Goal: Information Seeking & Learning: Learn about a topic

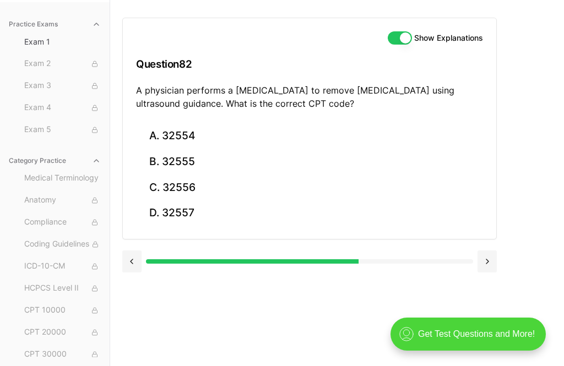
click at [170, 159] on button "B. 32555" at bounding box center [309, 162] width 347 height 26
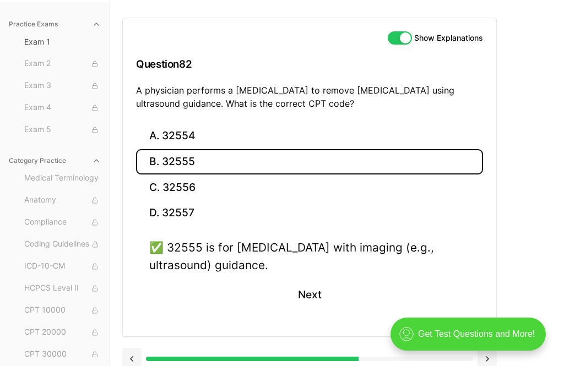
click at [308, 295] on button "Next" at bounding box center [309, 295] width 50 height 30
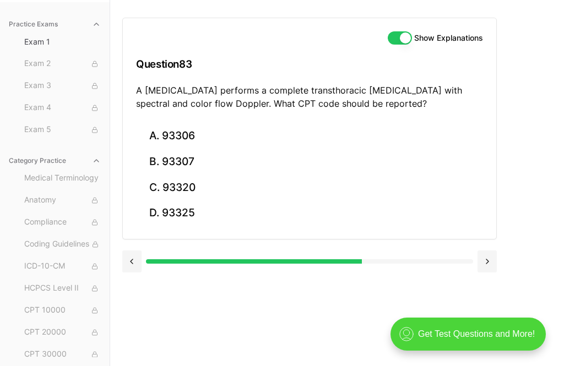
click at [168, 138] on button "A. 93306" at bounding box center [309, 136] width 347 height 26
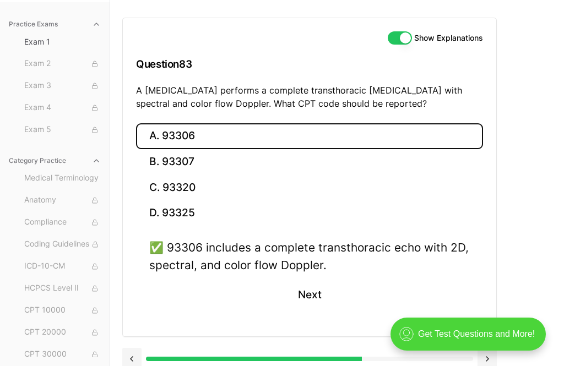
click at [305, 288] on button "Next" at bounding box center [309, 295] width 50 height 30
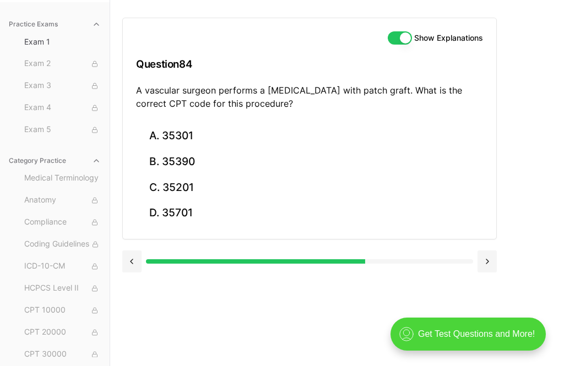
click at [165, 133] on button "A. 35301" at bounding box center [309, 136] width 347 height 26
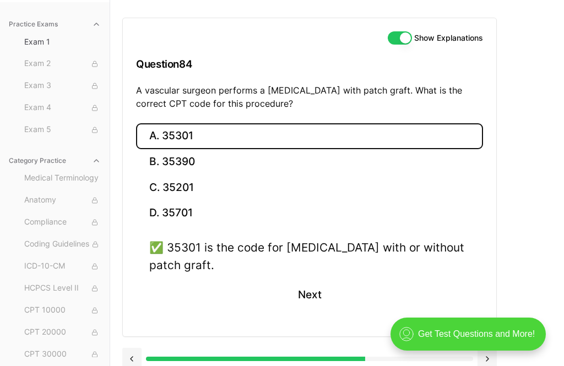
click at [302, 306] on button "Next" at bounding box center [309, 295] width 50 height 30
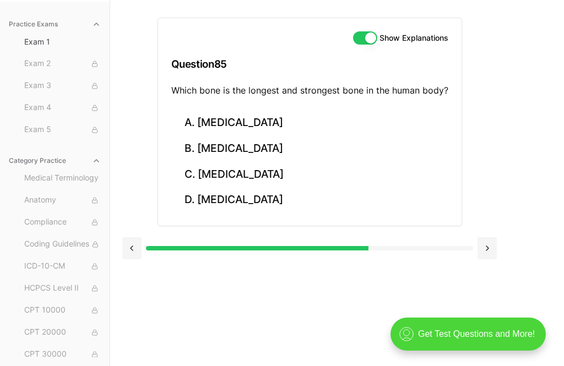
click at [219, 145] on button "B. [MEDICAL_DATA]" at bounding box center [309, 149] width 277 height 26
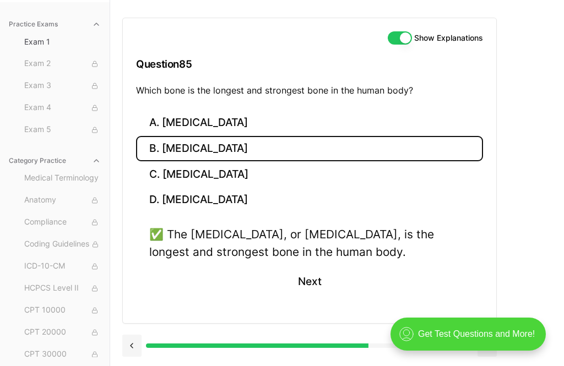
click at [309, 280] on button "Next" at bounding box center [309, 282] width 50 height 30
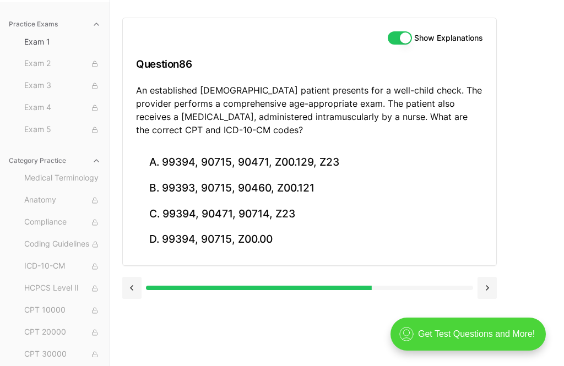
click at [212, 185] on button "B. 99393, 90715, 90460, Z00.121" at bounding box center [309, 189] width 347 height 26
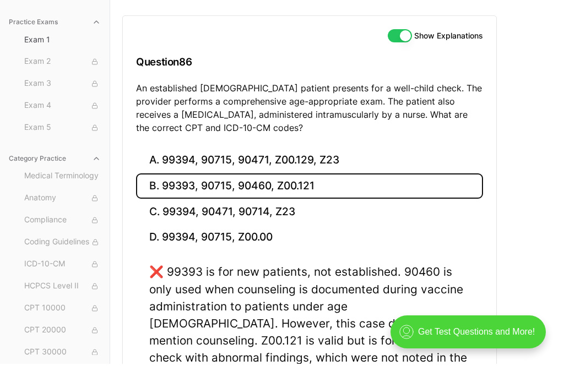
scroll to position [104, 0]
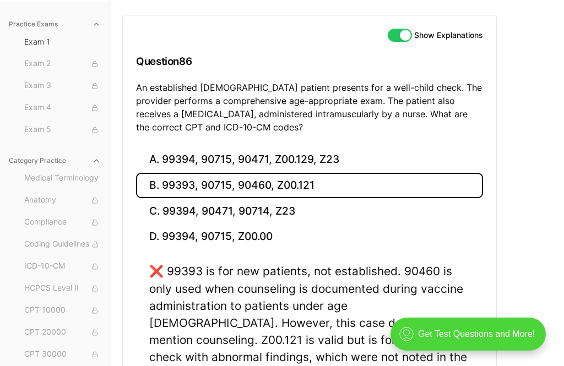
click at [209, 215] on button "C. 99394, 90471, 90714, Z23" at bounding box center [309, 211] width 347 height 26
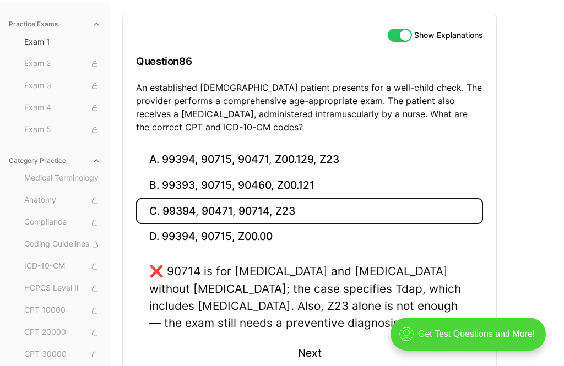
click at [197, 234] on button "D. 99394, 90715, Z00.00" at bounding box center [309, 237] width 347 height 26
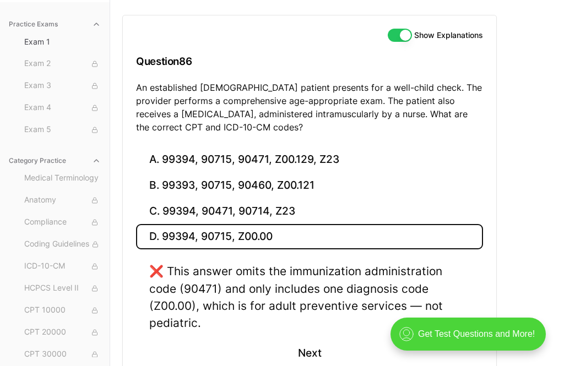
click at [186, 153] on button "A. 99394, 90715, 90471, Z00.129, Z23" at bounding box center [309, 160] width 347 height 26
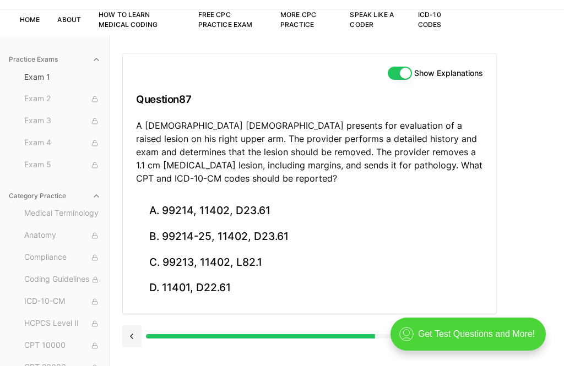
click at [215, 240] on button "B. 99214-25, 11402, D23.61" at bounding box center [309, 237] width 347 height 26
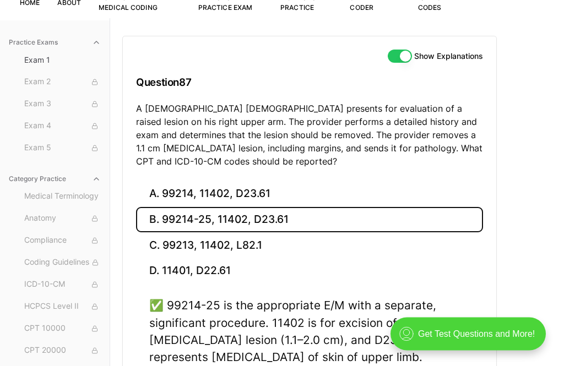
scroll to position [101, 0]
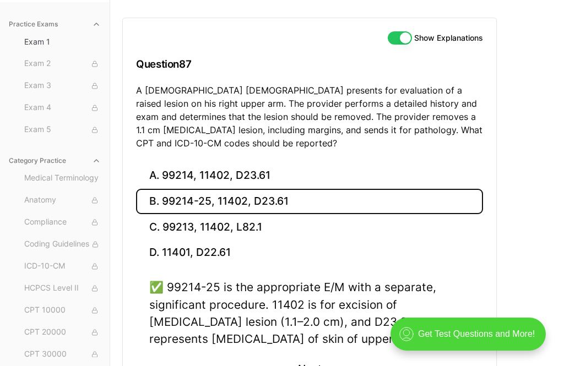
click at [308, 360] on button "Next" at bounding box center [309, 369] width 50 height 30
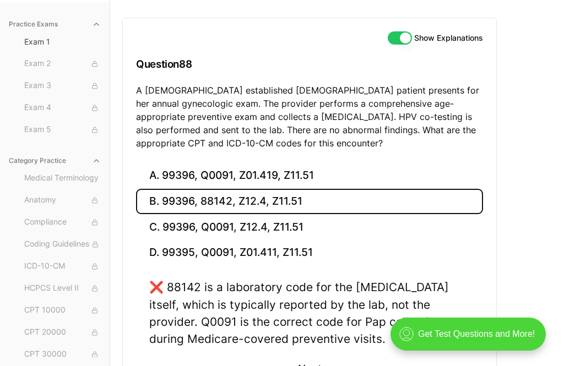
scroll to position [66, 0]
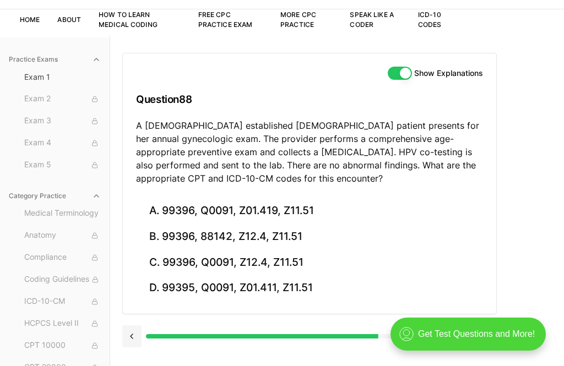
click at [185, 237] on button "B. 99396, 88142, Z12.4, Z11.51" at bounding box center [309, 237] width 347 height 26
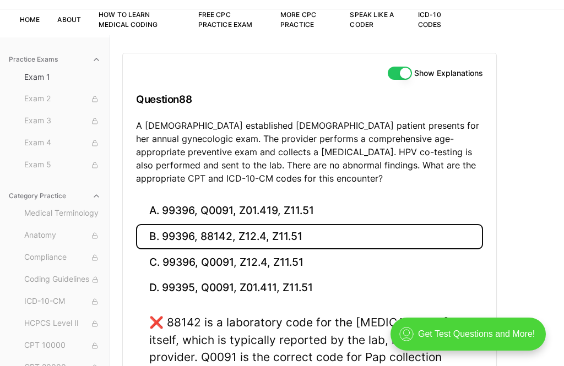
click at [230, 287] on button "D. 99395, Q0091, Z01.411, Z11.51" at bounding box center [309, 288] width 347 height 26
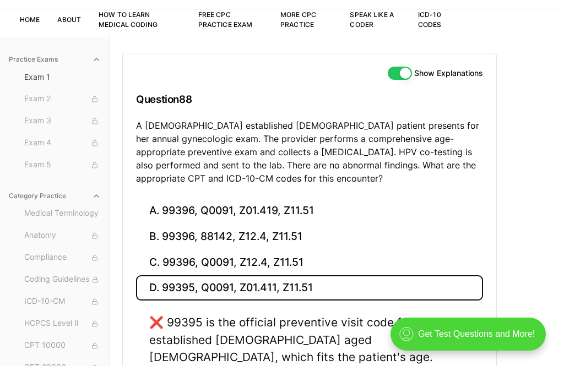
click at [244, 261] on button "C. 99396, Q0091, Z12.4, Z11.51" at bounding box center [309, 263] width 347 height 26
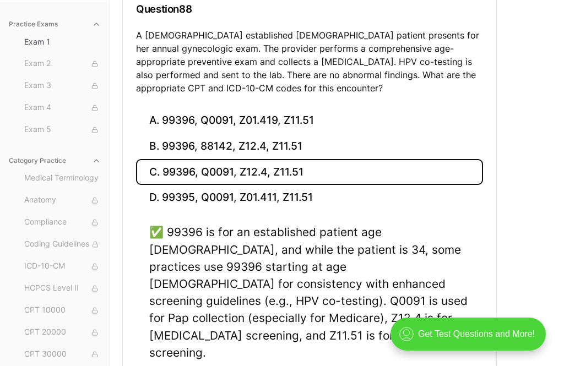
scroll to position [157, 0]
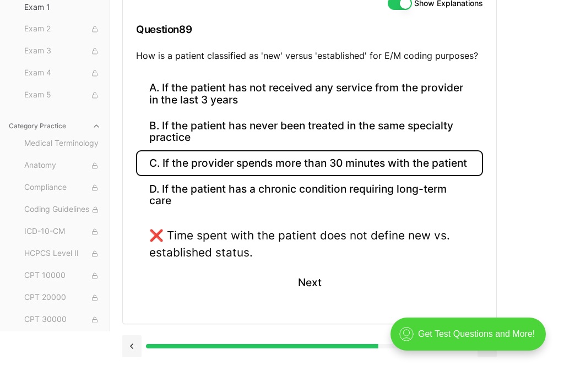
scroll to position [66, 0]
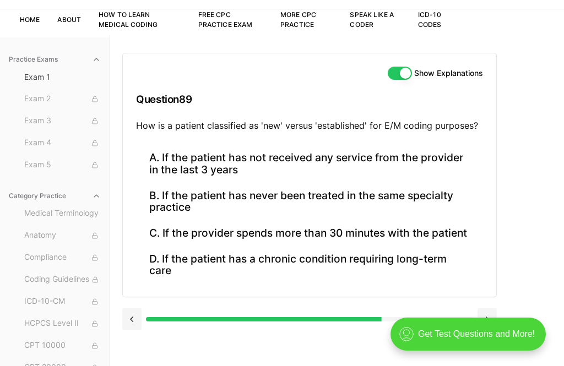
click at [199, 201] on button "B. If the patient has never been treated in the same specialty practice" at bounding box center [309, 201] width 347 height 37
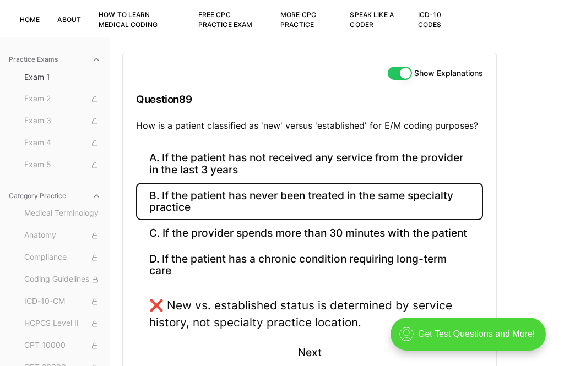
click at [196, 156] on button "A. If the patient has not received any service from the provider in the last 3 …" at bounding box center [309, 163] width 347 height 37
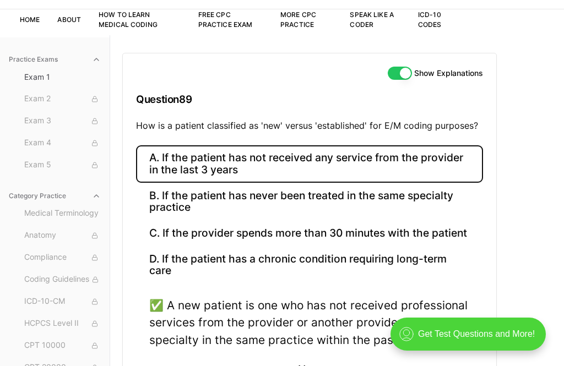
click at [312, 356] on button "Next" at bounding box center [309, 370] width 50 height 30
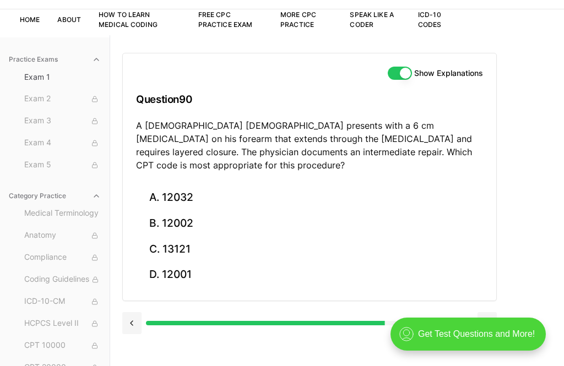
click at [212, 185] on button "A. 12032" at bounding box center [309, 198] width 347 height 26
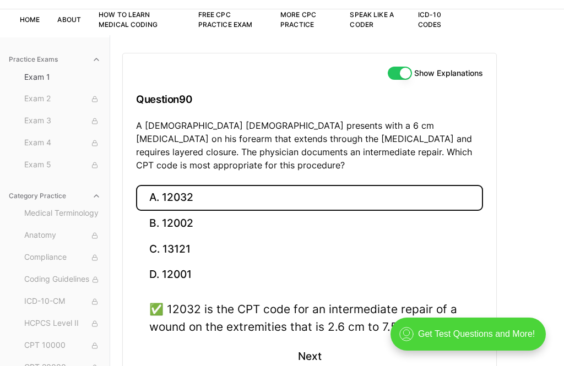
click at [304, 342] on button "Next" at bounding box center [309, 357] width 50 height 30
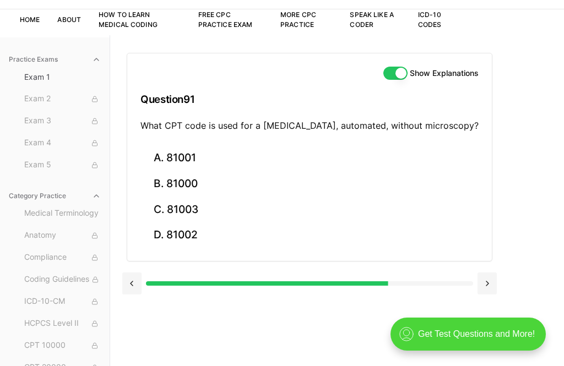
click at [192, 207] on button "C. 81003" at bounding box center [309, 210] width 338 height 26
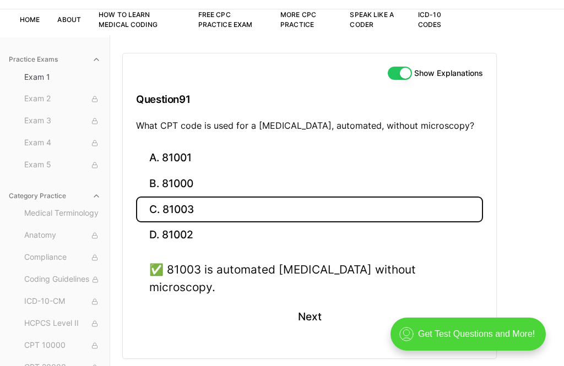
click at [307, 306] on button "Next" at bounding box center [309, 317] width 50 height 30
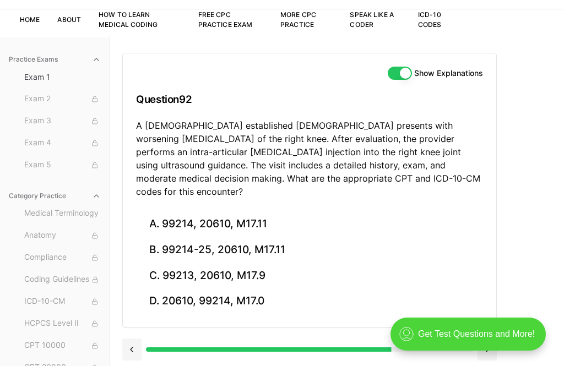
click at [221, 238] on button "B. 99214-25, 20610, M17.11" at bounding box center [309, 250] width 347 height 26
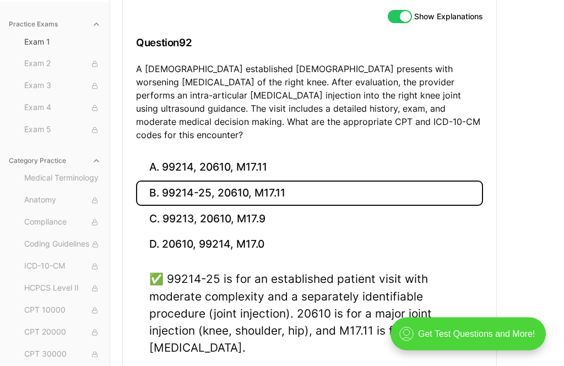
scroll to position [134, 0]
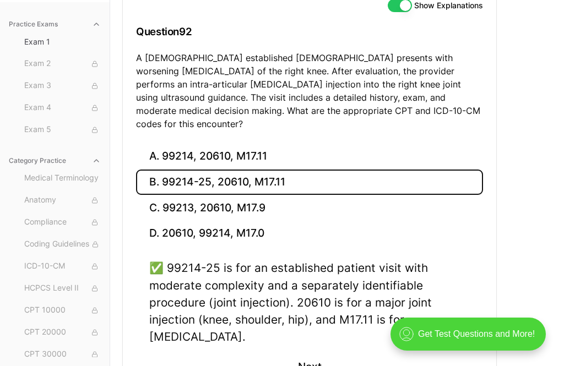
click at [295, 352] on button "Next" at bounding box center [309, 367] width 50 height 30
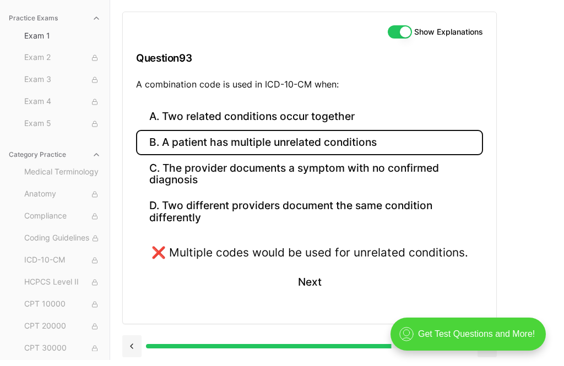
scroll to position [66, 0]
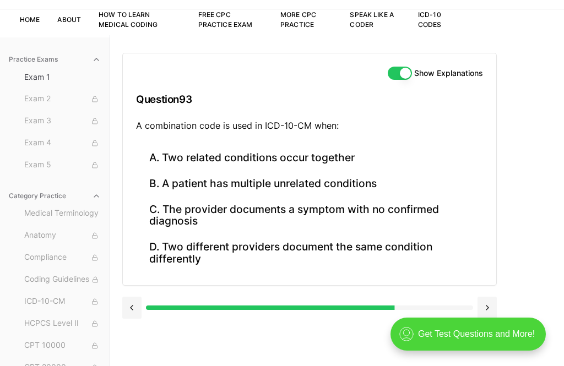
click at [274, 158] on button "A. Two related conditions occur together" at bounding box center [309, 158] width 347 height 26
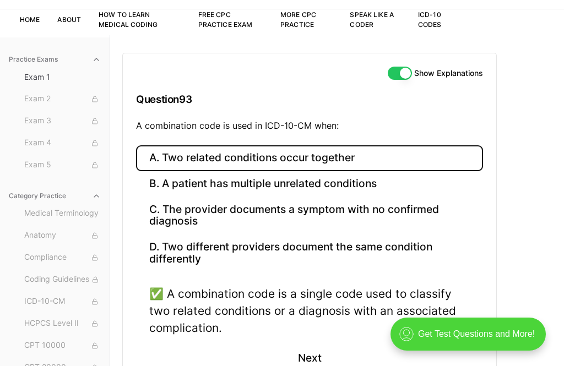
click at [313, 354] on button "Next" at bounding box center [309, 358] width 50 height 30
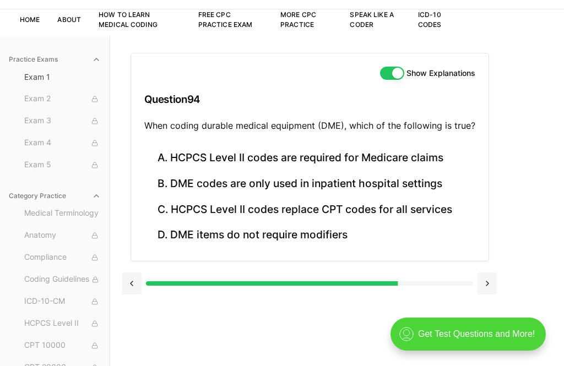
click at [318, 159] on button "A. HCPCS Level II codes are required for Medicare claims" at bounding box center [309, 158] width 331 height 26
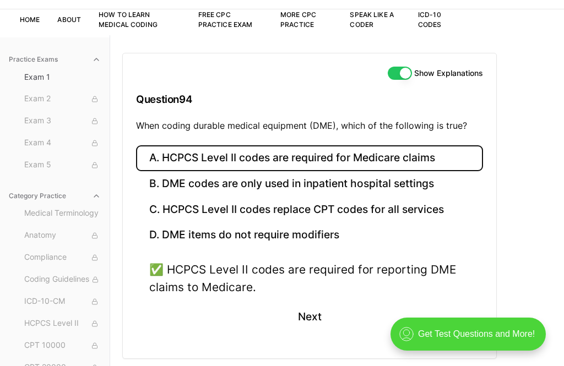
click at [309, 311] on button "Next" at bounding box center [309, 317] width 50 height 30
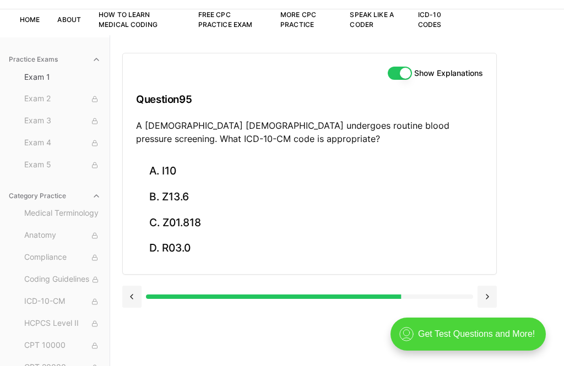
click at [172, 161] on button "A. I10" at bounding box center [309, 172] width 347 height 26
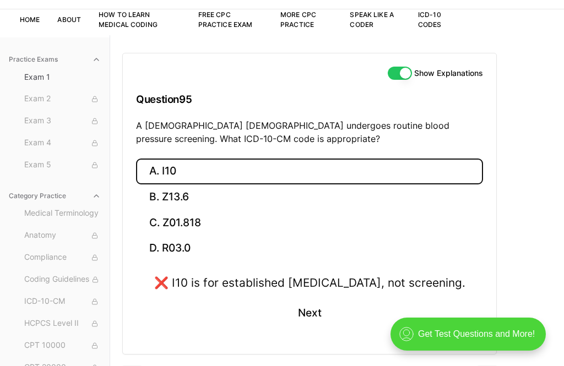
click at [191, 193] on button "B. Z13.6" at bounding box center [309, 198] width 347 height 26
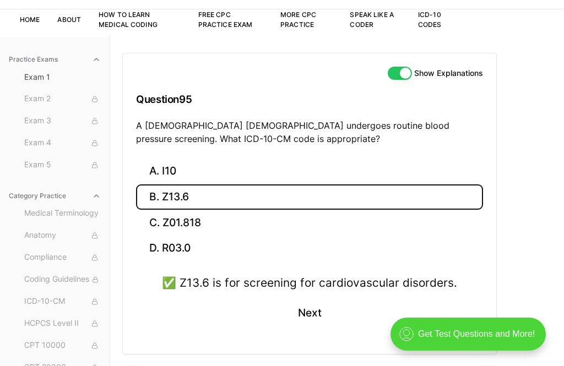
click at [312, 306] on button "Next" at bounding box center [309, 314] width 50 height 30
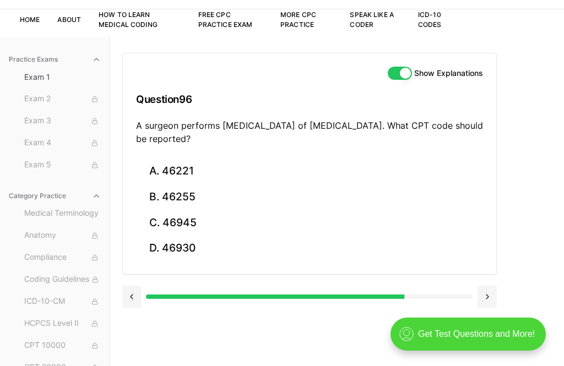
click at [178, 169] on button "A. 46221" at bounding box center [309, 172] width 347 height 26
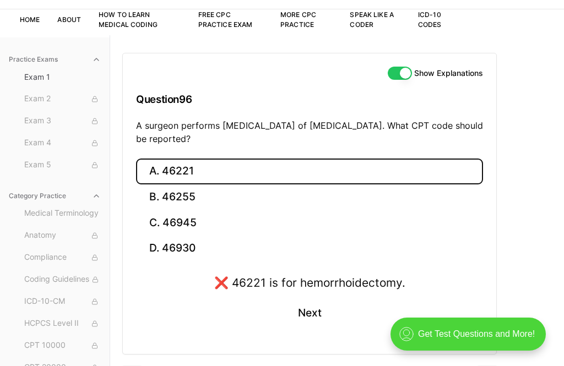
click at [191, 222] on button "C. 46945" at bounding box center [309, 223] width 347 height 26
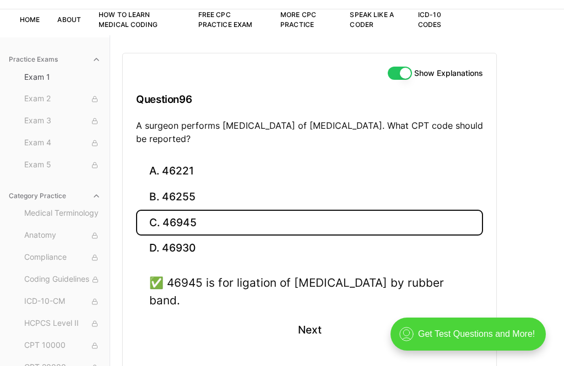
click at [305, 332] on button "Next" at bounding box center [309, 331] width 50 height 30
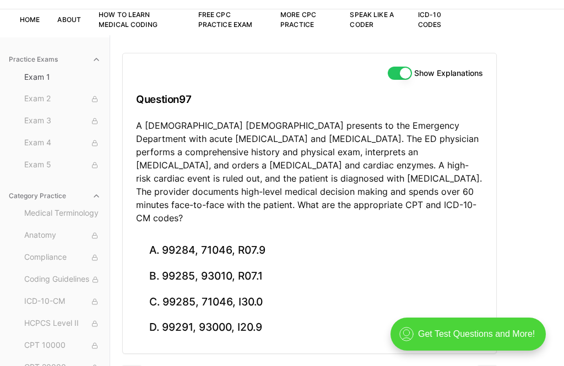
click at [251, 264] on button "B. 99285, 93010, R07.1" at bounding box center [309, 277] width 347 height 26
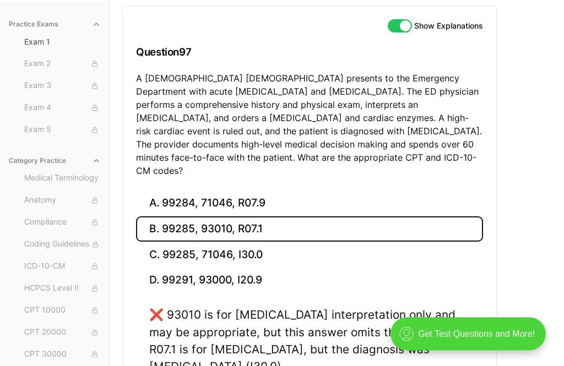
scroll to position [120, 0]
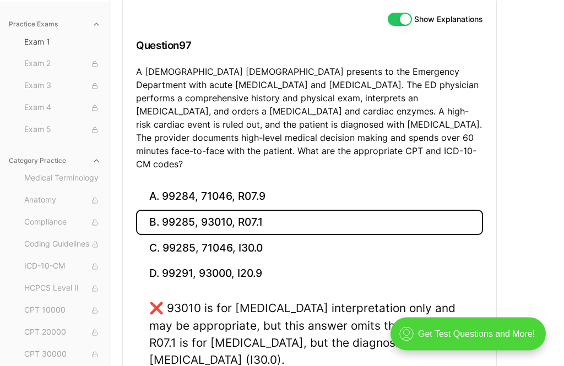
click at [263, 236] on button "C. 99285, 71046, I30.0" at bounding box center [309, 249] width 347 height 26
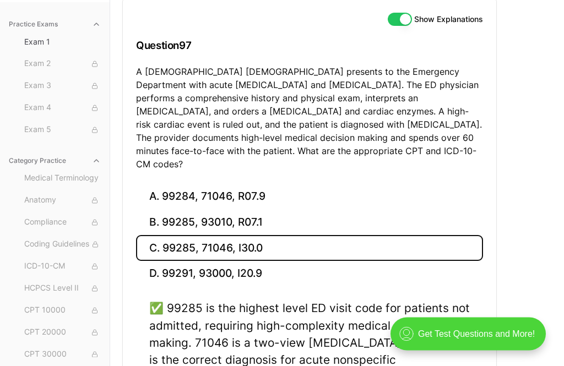
scroll to position [120, 0]
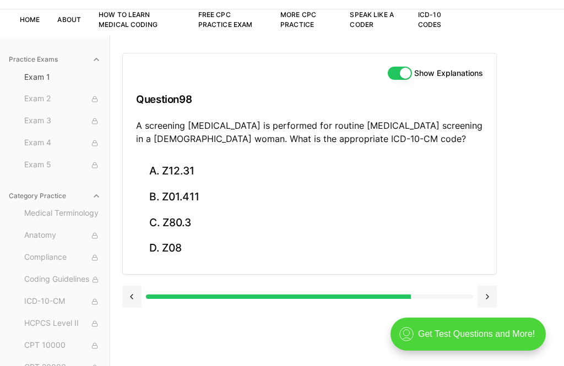
click at [169, 171] on button "A. Z12.31" at bounding box center [309, 172] width 347 height 26
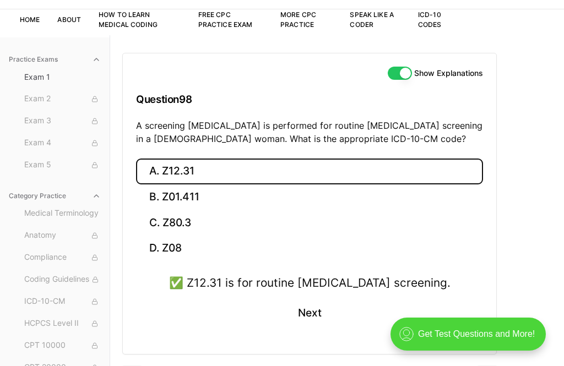
click at [307, 311] on button "Next" at bounding box center [309, 314] width 50 height 30
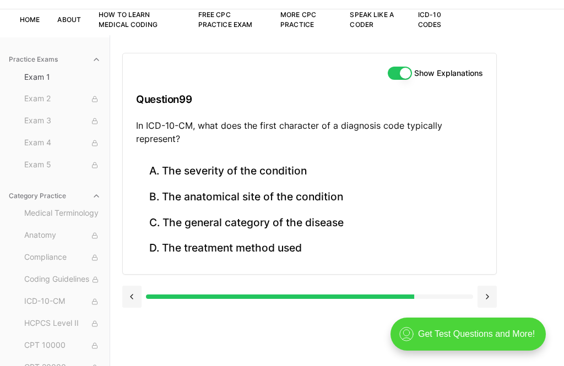
click at [171, 155] on div "Show Explanations Question 99 In ICD-10-CM, what does the first character of a …" at bounding box center [310, 105] width 374 height 105
click at [264, 219] on button "C. The general category of the disease" at bounding box center [309, 223] width 347 height 26
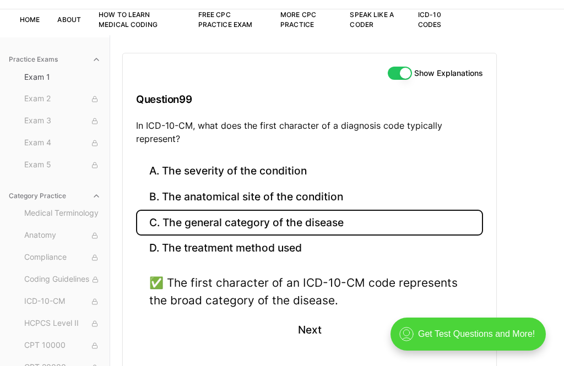
click at [302, 324] on button "Next" at bounding box center [309, 331] width 50 height 30
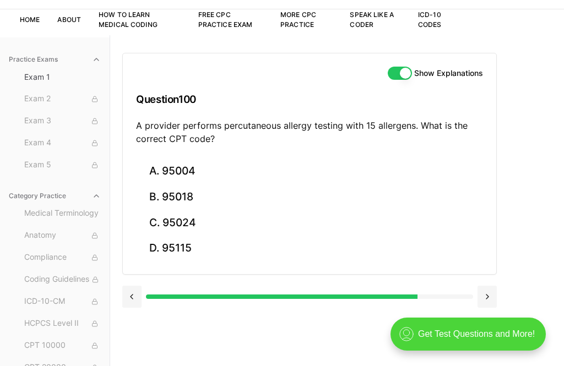
click at [185, 170] on button "A. 95004" at bounding box center [309, 172] width 347 height 26
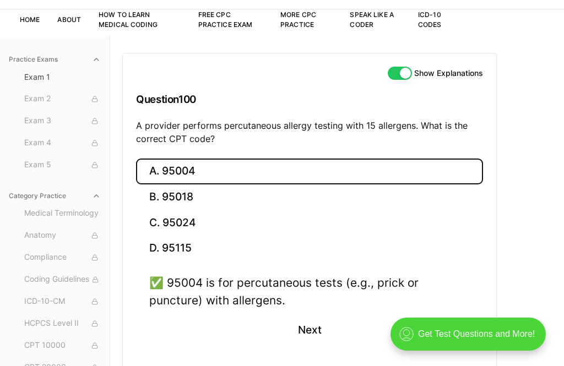
click at [318, 325] on button "Next" at bounding box center [309, 331] width 50 height 30
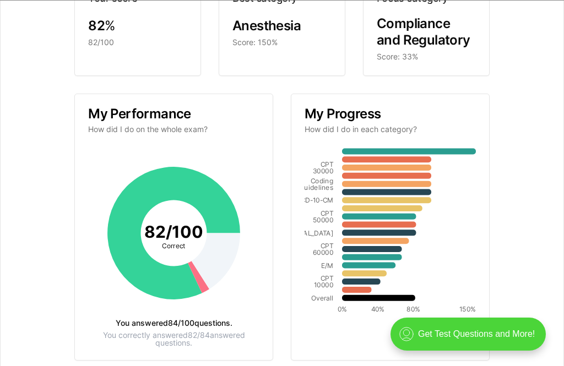
scroll to position [98, 0]
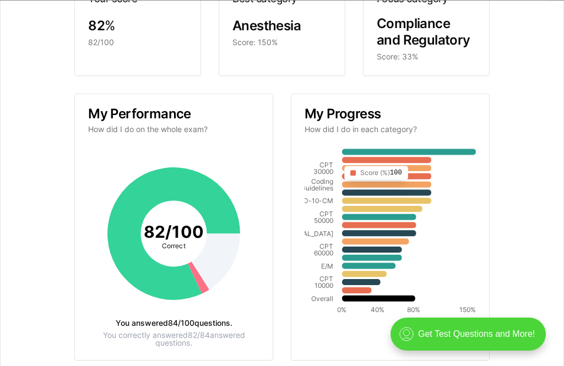
click at [414, 159] on icon at bounding box center [386, 161] width 89 height 6
click at [419, 172] on icon at bounding box center [386, 169] width 89 height 6
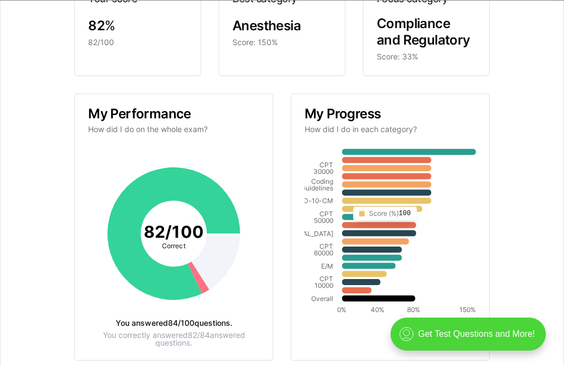
click at [423, 201] on icon at bounding box center [386, 201] width 89 height 6
click at [407, 186] on icon at bounding box center [386, 185] width 89 height 6
click at [383, 221] on icon "CPT 30000 Coding Guidelines ICD-10-CM CPT 50000 [MEDICAL_DATA] CPT 60000 E/M CP…" at bounding box center [390, 234] width 171 height 171
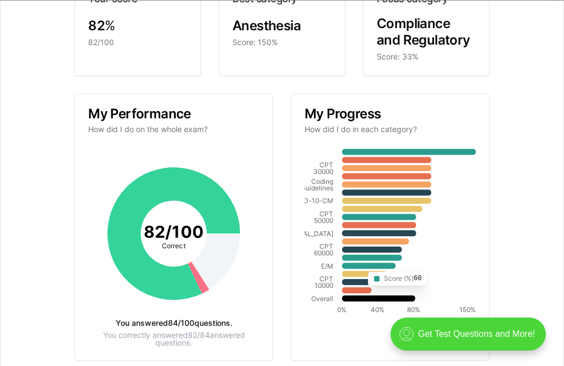
click at [363, 263] on icon "CPT 30000 Coding Guidelines ICD-10-CM CPT 50000 [MEDICAL_DATA] CPT 60000 E/M CP…" at bounding box center [390, 234] width 171 height 171
click at [354, 271] on icon "CPT 30000 Coding Guidelines ICD-10-CM CPT 50000 [MEDICAL_DATA] CPT 60000 E/M CP…" at bounding box center [390, 234] width 171 height 171
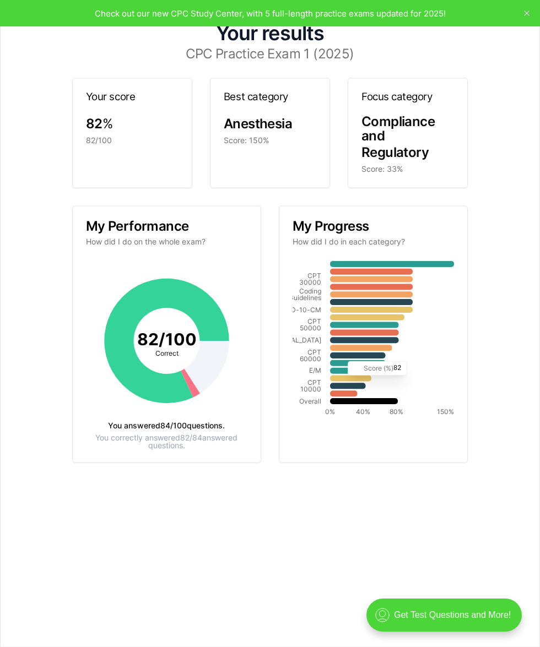
scroll to position [27, 0]
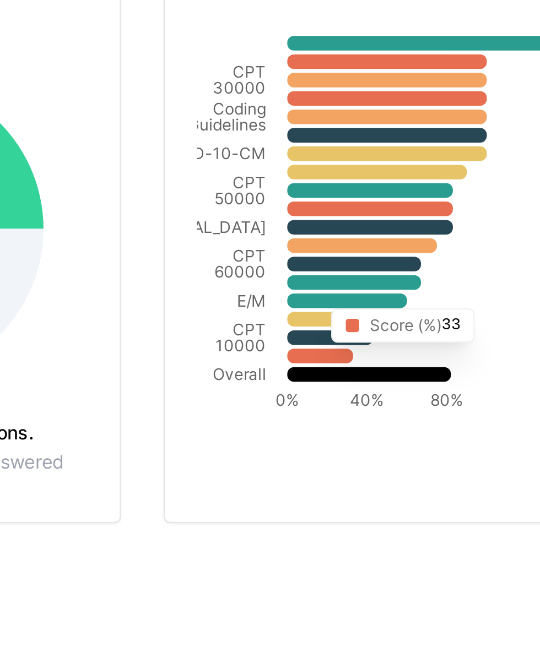
click at [330, 366] on icon at bounding box center [344, 394] width 28 height 6
click at [293, 261] on icon "CPT 30000 Coding Guidelines ICD-10-CM CPT 50000 [MEDICAL_DATA] CPT 60000 E/M CP…" at bounding box center [373, 341] width 161 height 161
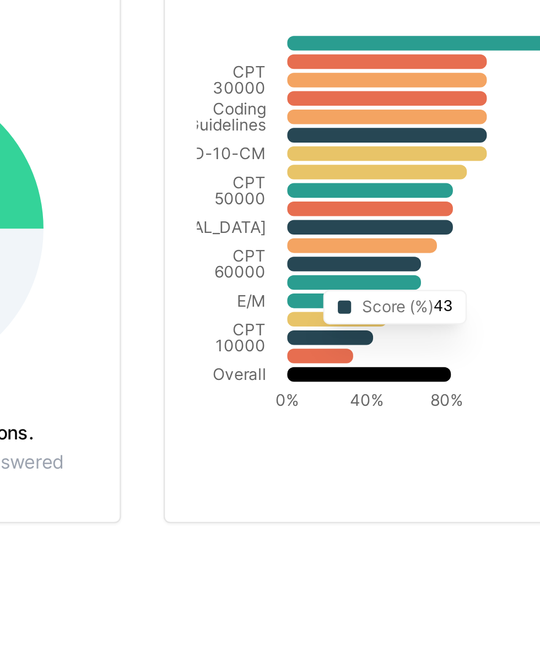
scroll to position [14, 0]
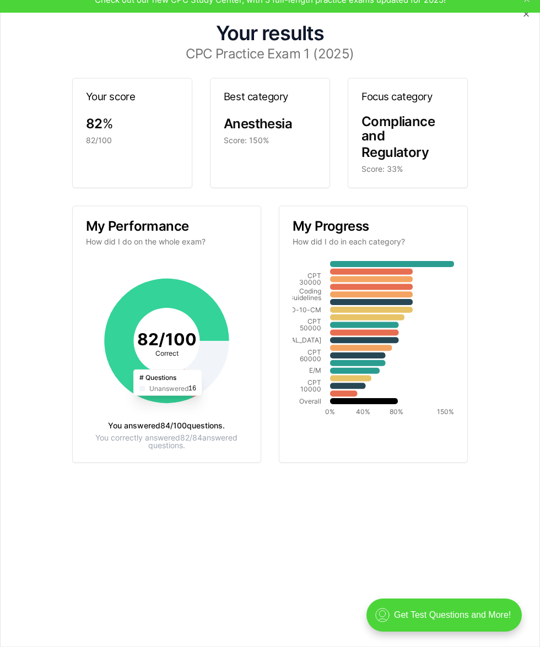
click at [206, 364] on icon at bounding box center [206, 367] width 45 height 53
click at [209, 341] on icon at bounding box center [206, 367] width 45 height 53
click at [204, 290] on icon at bounding box center [166, 341] width 125 height 125
click at [193, 366] on icon at bounding box center [206, 367] width 45 height 53
click at [233, 366] on icon "82 / 100 Correct" at bounding box center [166, 341] width 161 height 161
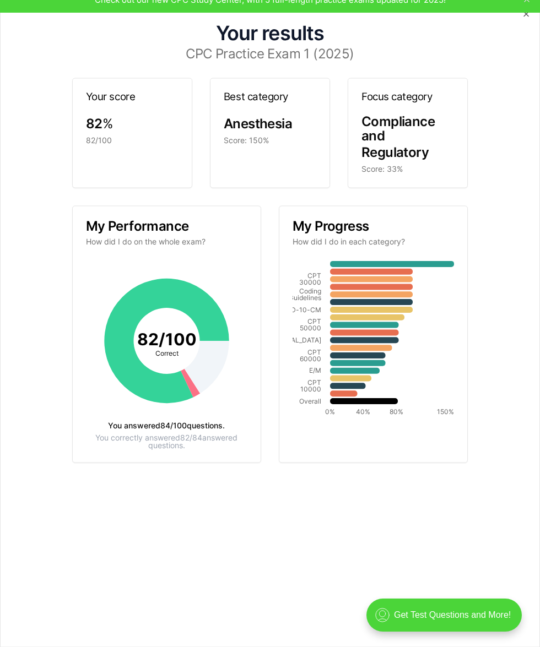
click at [529, 14] on icon "button" at bounding box center [526, 13] width 9 height 9
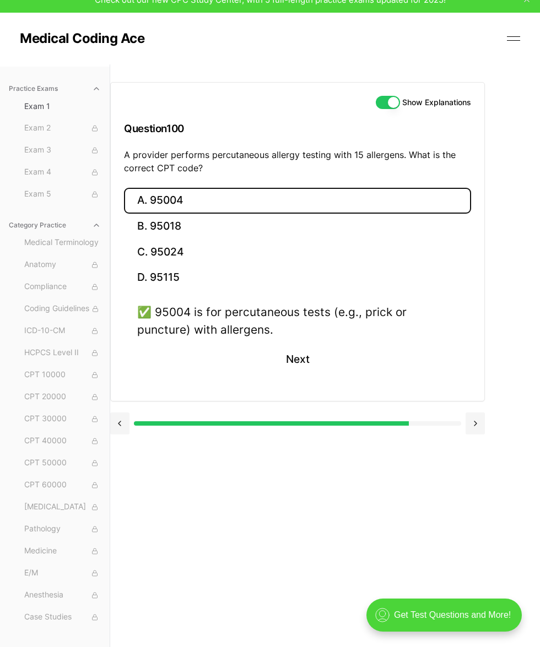
click at [61, 127] on span "Exam 2" at bounding box center [62, 128] width 77 height 12
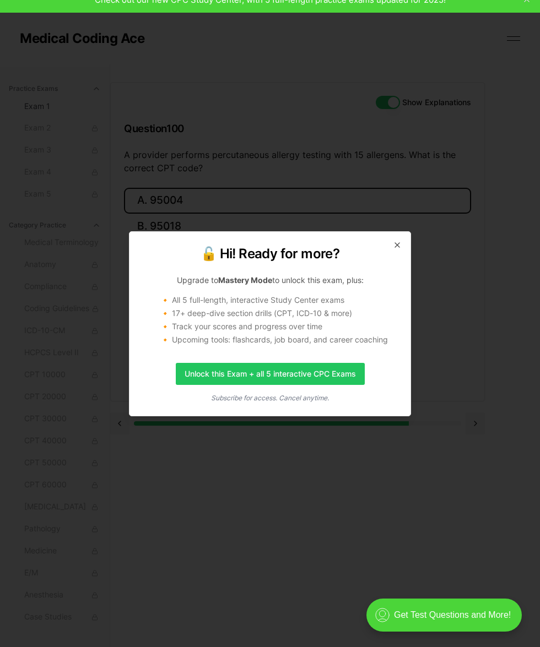
click at [395, 250] on icon "button" at bounding box center [397, 245] width 9 height 9
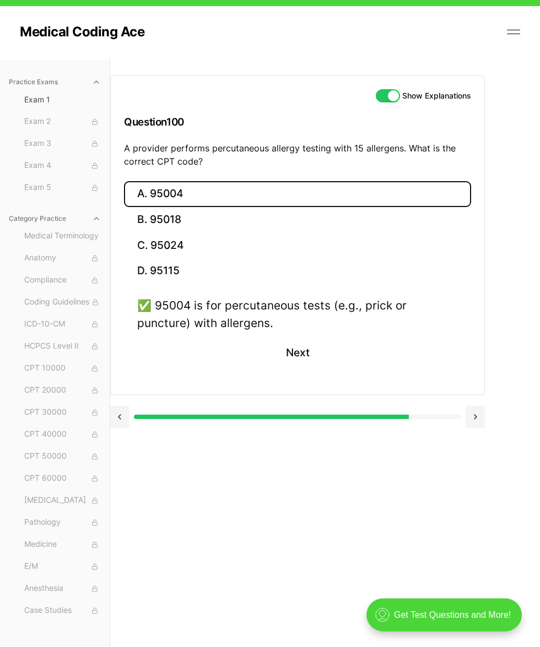
scroll to position [0, 0]
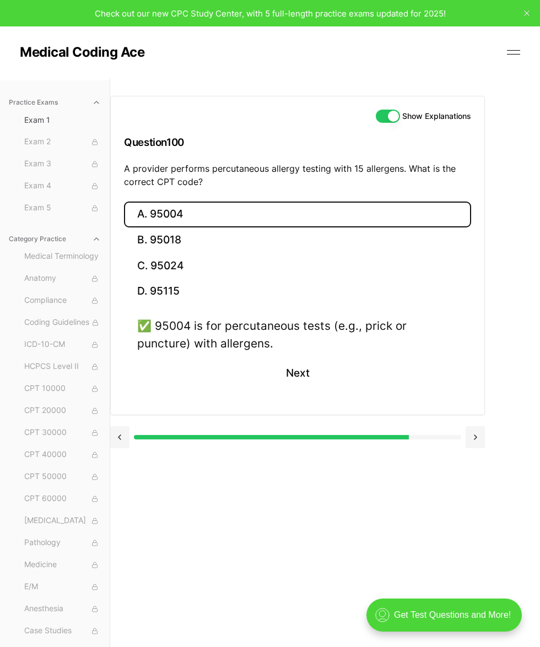
click at [120, 366] on button at bounding box center [119, 437] width 19 height 22
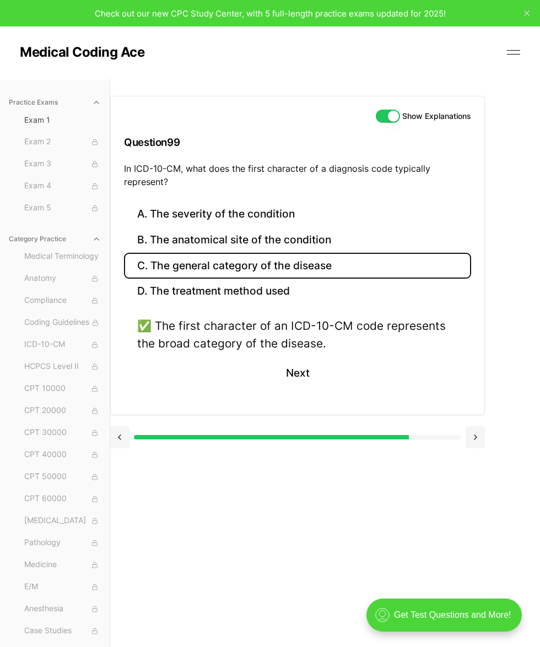
click at [116, 366] on button at bounding box center [119, 437] width 19 height 22
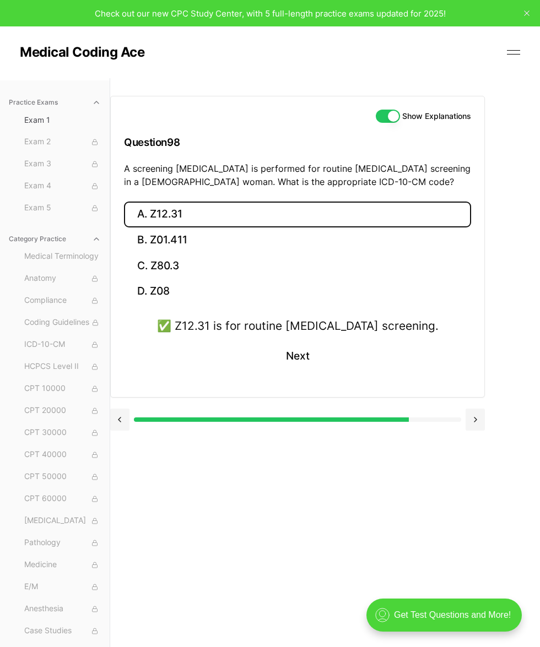
click at [121, 366] on button at bounding box center [119, 420] width 19 height 22
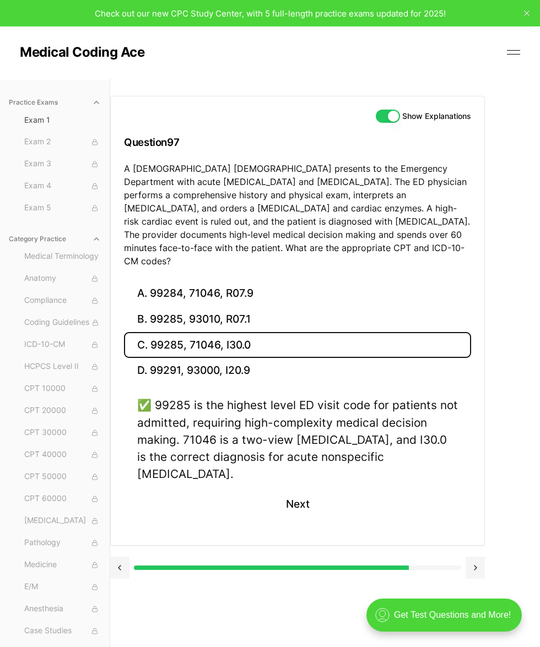
click at [118, 366] on div "A. 99284, 71046, R07.9 B. 99285, 93010, R07.1 C. 99285, 71046, I30.0 D. 99291, …" at bounding box center [298, 413] width 374 height 264
click at [120, 366] on button at bounding box center [119, 568] width 19 height 22
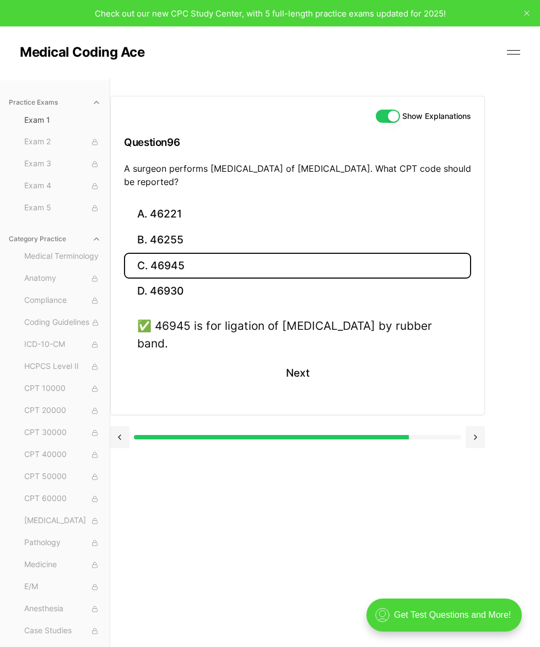
click at [127, 366] on button at bounding box center [119, 437] width 19 height 22
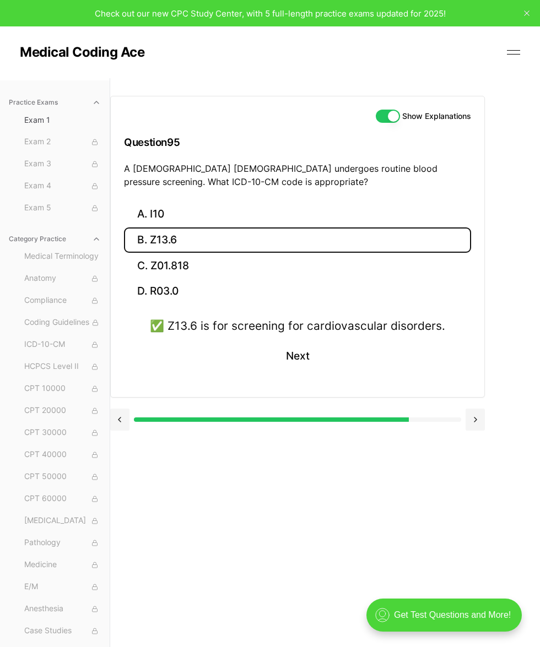
click at [124, 366] on button at bounding box center [119, 420] width 19 height 22
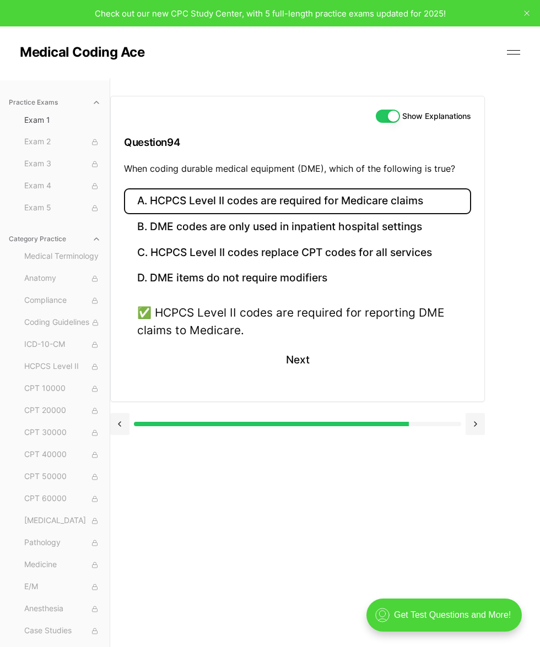
click at [122, 366] on button at bounding box center [119, 424] width 19 height 22
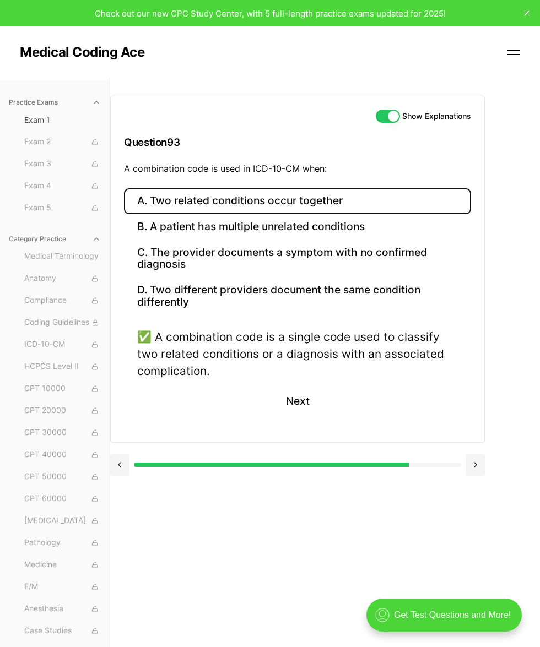
click at [120, 366] on div "A. Two related conditions occur together B. A patient has multiple unrelated co…" at bounding box center [298, 315] width 374 height 254
click at [120, 366] on div at bounding box center [297, 464] width 375 height 42
click at [120, 366] on button at bounding box center [119, 465] width 19 height 22
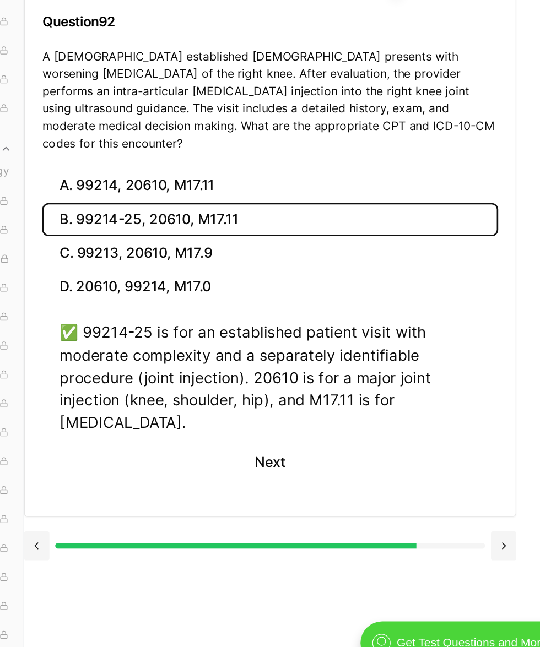
scroll to position [24, 0]
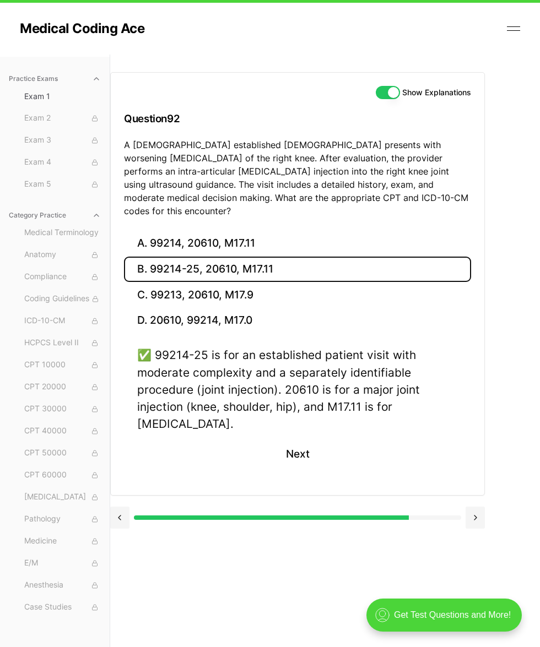
click at [39, 230] on span "Medical Terminology" at bounding box center [62, 233] width 77 height 12
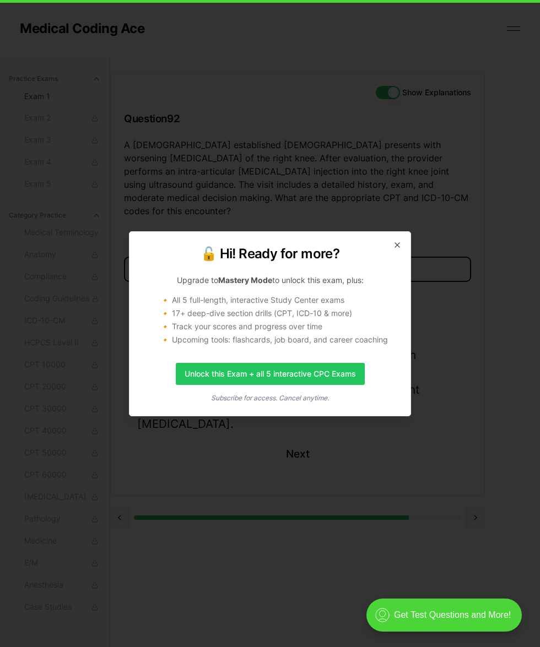
click at [396, 242] on icon "button" at bounding box center [397, 245] width 9 height 9
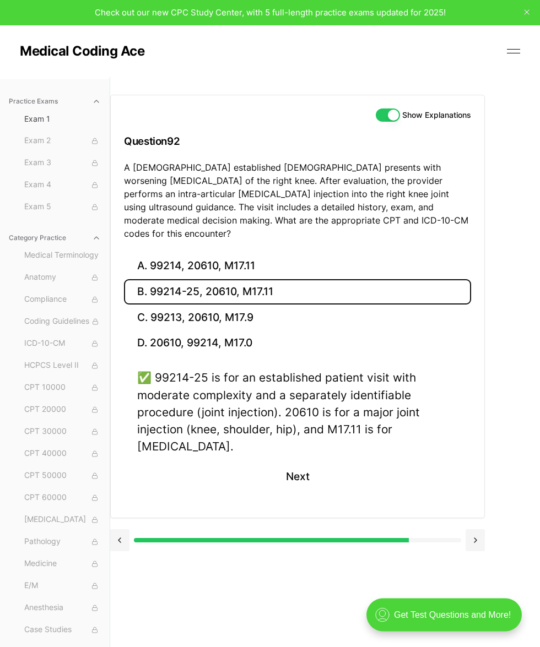
scroll to position [0, 0]
